Goal: Task Accomplishment & Management: Manage account settings

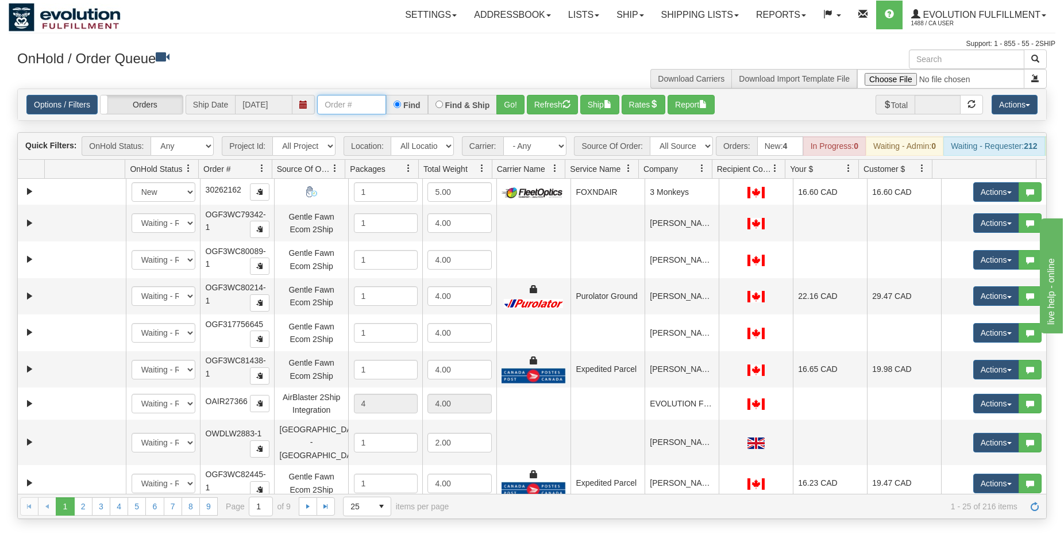
click at [351, 106] on input "text" at bounding box center [351, 105] width 69 height 20
type input "OGF3WC88100-1"
click at [513, 106] on button "Go!" at bounding box center [510, 105] width 28 height 20
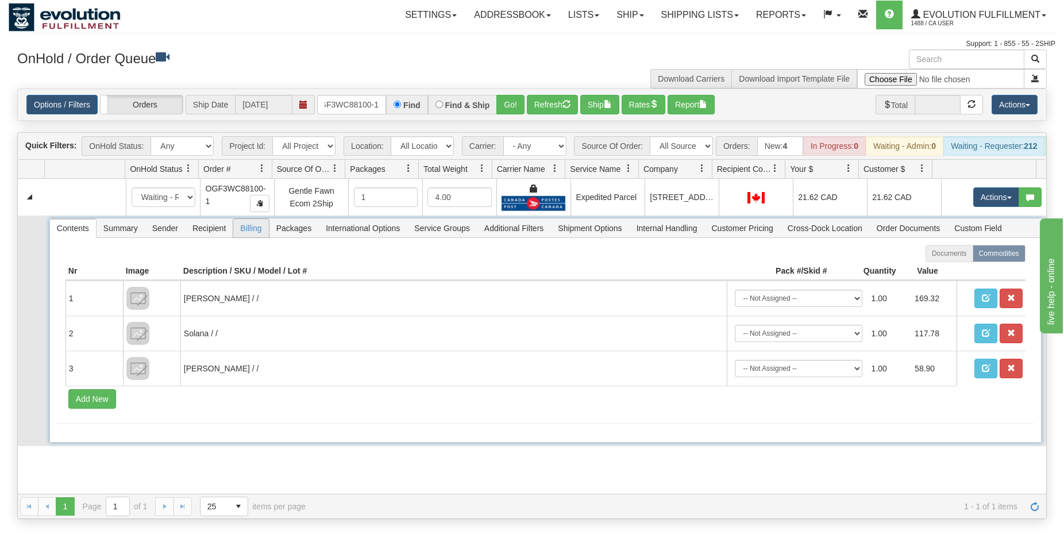
click at [219, 236] on span "Recipient" at bounding box center [209, 228] width 47 height 18
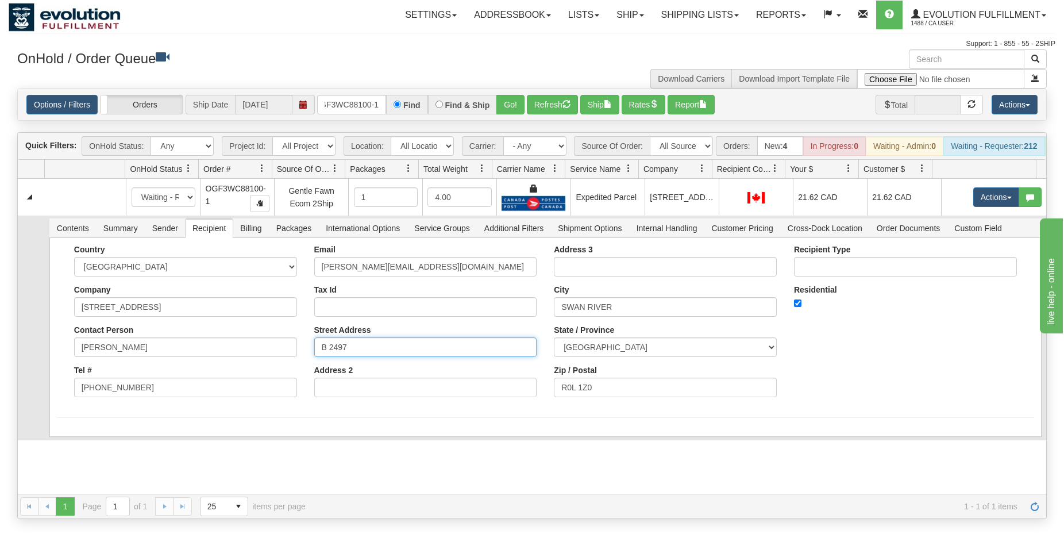
drag, startPoint x: 360, startPoint y: 358, endPoint x: 281, endPoint y: 365, distance: 79.0
click at [314, 357] on input "B 2497" at bounding box center [425, 347] width 223 height 20
paste input "[STREET_ADDRESS]"
type input "[STREET_ADDRESS]"
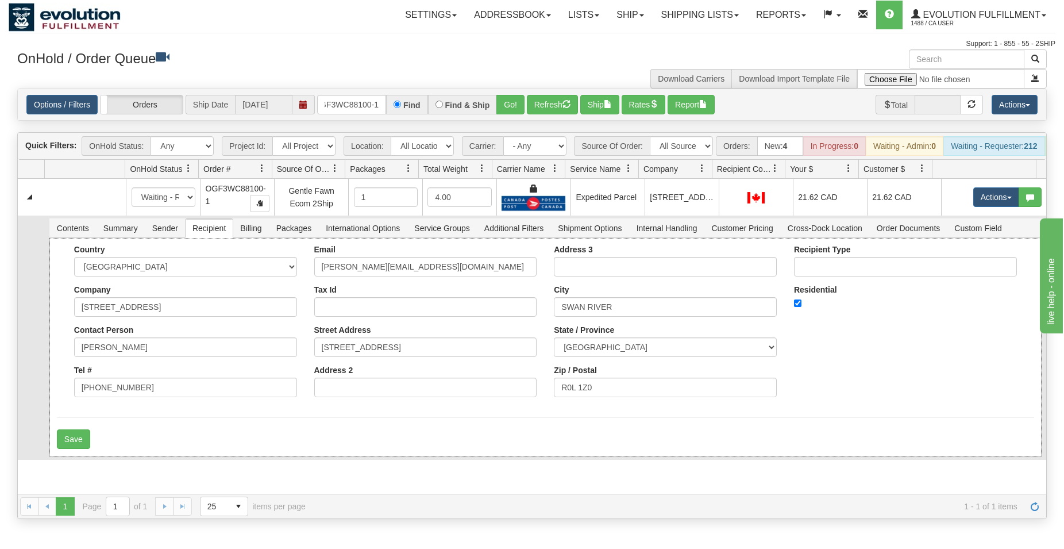
click at [123, 439] on div "Country [GEOGRAPHIC_DATA] [GEOGRAPHIC_DATA] [GEOGRAPHIC_DATA] [GEOGRAPHIC_DATA]…" at bounding box center [545, 347] width 992 height 218
click at [78, 449] on button "Save" at bounding box center [73, 439] width 33 height 20
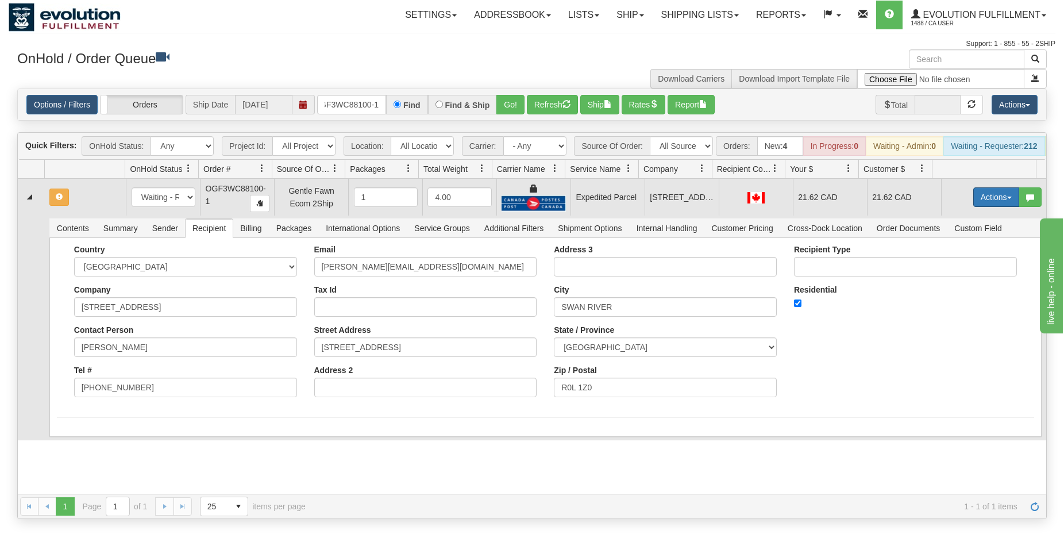
click at [990, 199] on button "Actions" at bounding box center [996, 197] width 46 height 20
click at [953, 253] on span "Rate All Services" at bounding box center [972, 248] width 69 height 9
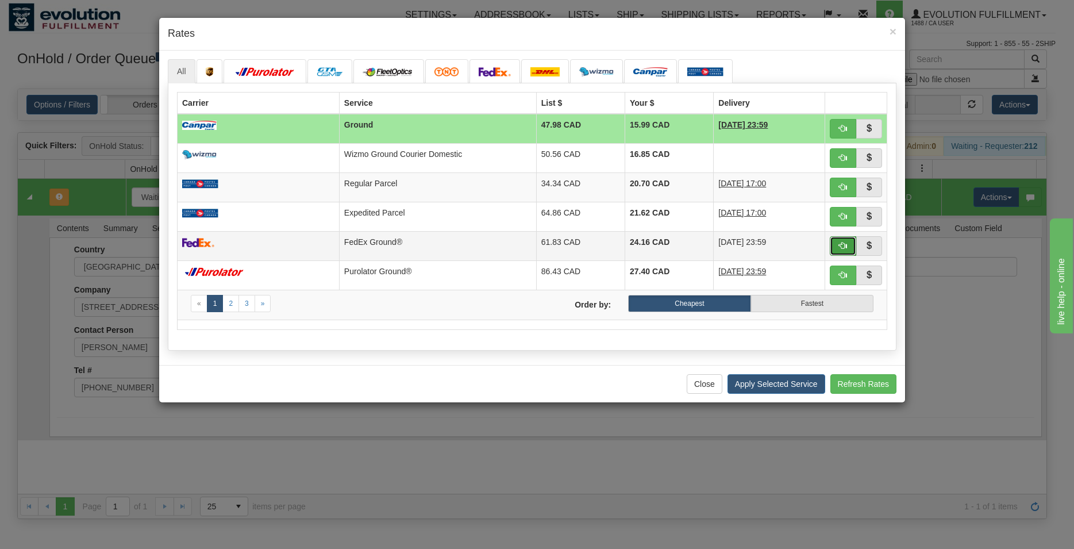
click at [834, 245] on button "button" at bounding box center [843, 246] width 26 height 20
